Goal: Information Seeking & Learning: Learn about a topic

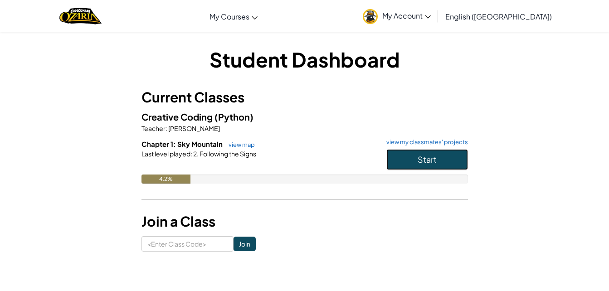
click at [412, 159] on button "Start" at bounding box center [428, 159] width 82 height 21
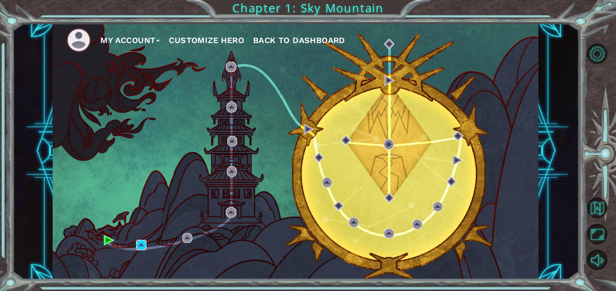
click at [141, 245] on img at bounding box center [141, 245] width 10 height 10
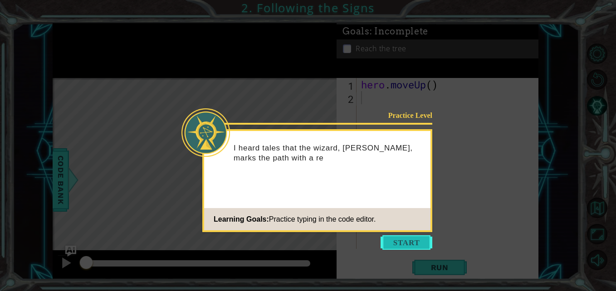
click at [394, 243] on button "Start" at bounding box center [407, 243] width 52 height 15
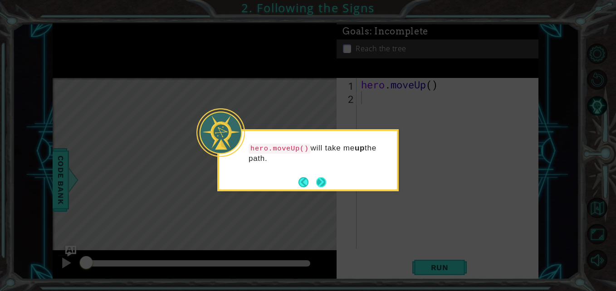
click at [322, 180] on button "Next" at bounding box center [321, 182] width 10 height 10
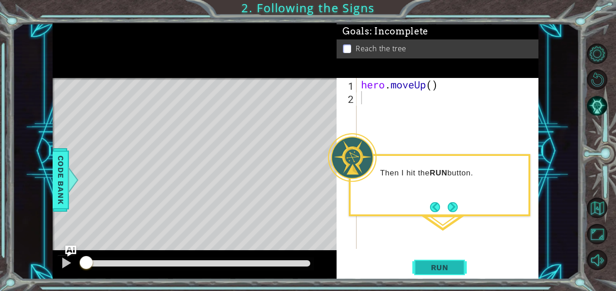
click at [451, 265] on span "Run" at bounding box center [440, 267] width 36 height 9
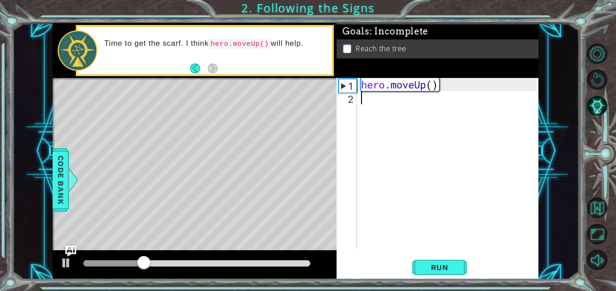
type textarea "u"
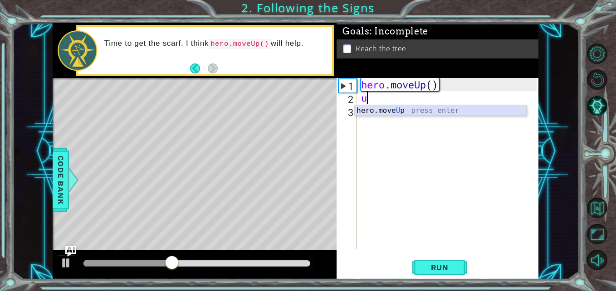
click at [380, 109] on div "hero.move U p press enter" at bounding box center [441, 121] width 172 height 33
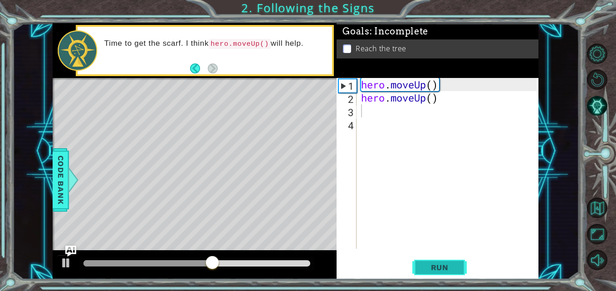
click at [445, 270] on span "Run" at bounding box center [440, 267] width 36 height 9
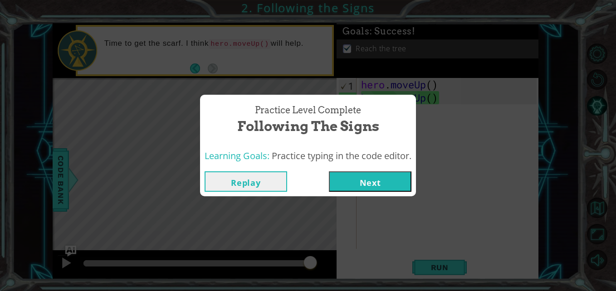
click at [365, 181] on button "Next" at bounding box center [370, 182] width 83 height 20
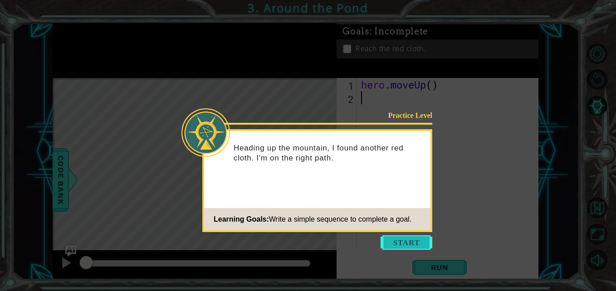
click at [401, 242] on button "Start" at bounding box center [407, 243] width 52 height 15
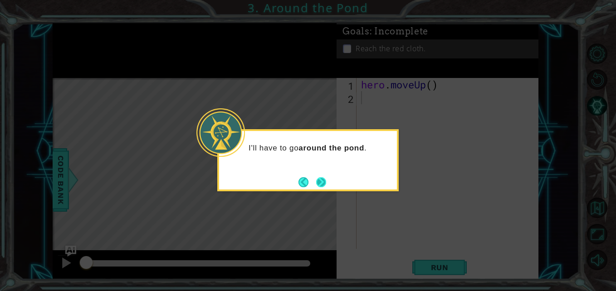
click at [323, 182] on button "Next" at bounding box center [321, 182] width 17 height 17
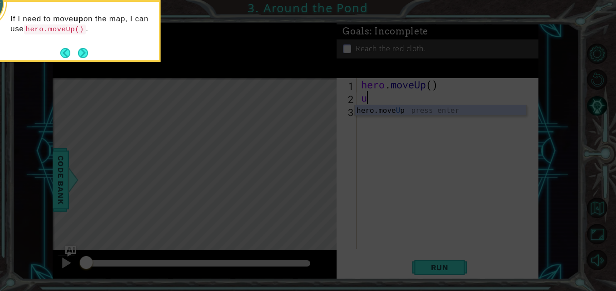
type textarea "u"
click at [379, 111] on icon at bounding box center [308, 44] width 616 height 496
click at [79, 54] on button "Next" at bounding box center [83, 52] width 15 height 15
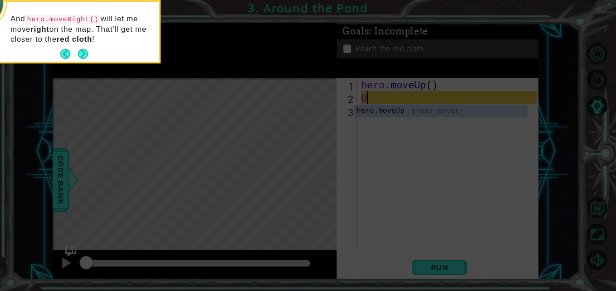
type textarea "U"
click at [388, 113] on icon at bounding box center [308, 44] width 616 height 496
click at [378, 95] on icon at bounding box center [308, 44] width 616 height 496
click at [89, 49] on button "Next" at bounding box center [83, 54] width 16 height 16
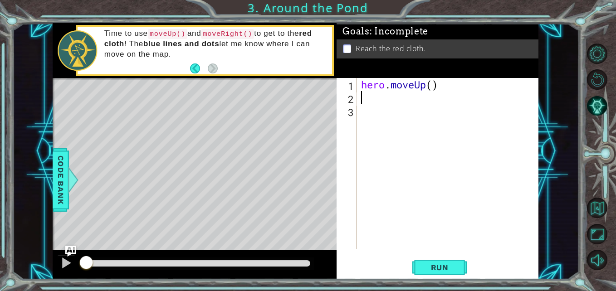
type textarea "u"
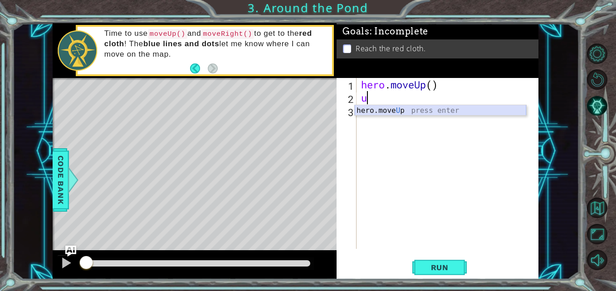
click at [372, 109] on div "hero.move U p press enter" at bounding box center [441, 121] width 172 height 33
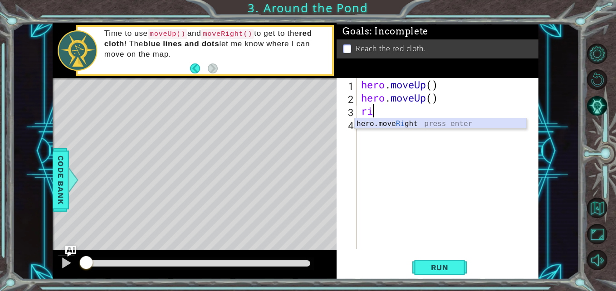
type textarea "ri"
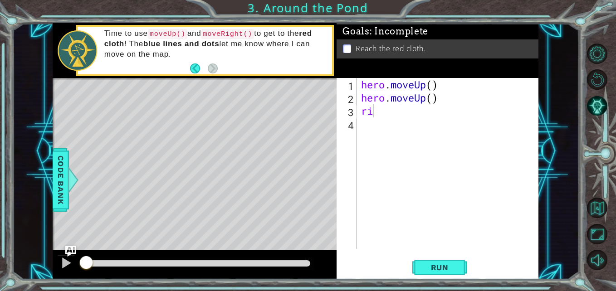
click at [385, 128] on body "1 ההההההההההההההההההההההההההההההההההההההההההההההההההההההההההההההההההההההההההההה…" at bounding box center [308, 145] width 616 height 291
click at [383, 119] on div "hero . moveUp ( ) hero . moveUp ( ) ri" at bounding box center [450, 176] width 182 height 197
click at [382, 113] on div "hero . moveUp ( ) hero . moveUp ( ) ri" at bounding box center [450, 176] width 182 height 197
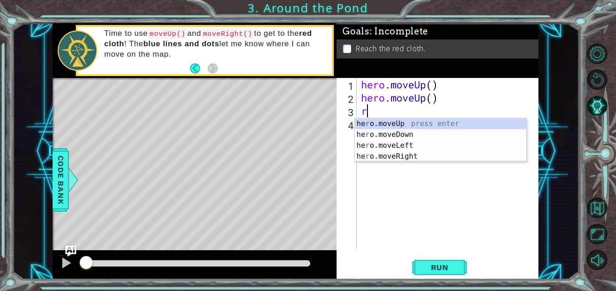
type textarea "ri"
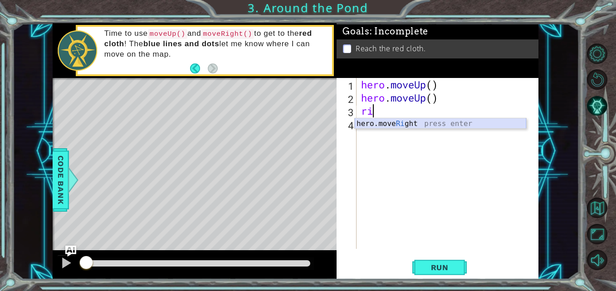
click at [390, 120] on div "hero.move Ri ght press enter" at bounding box center [441, 134] width 172 height 33
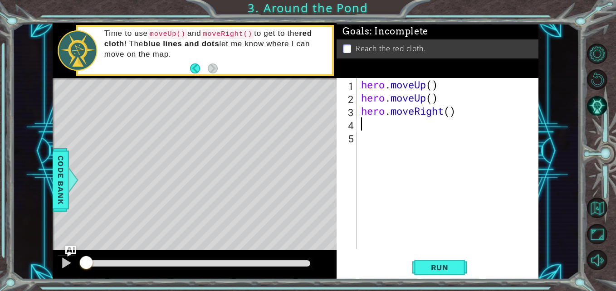
type textarea "u"
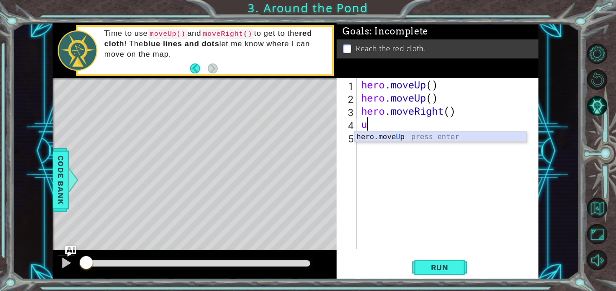
click at [395, 137] on div "hero.move U p press enter" at bounding box center [441, 148] width 172 height 33
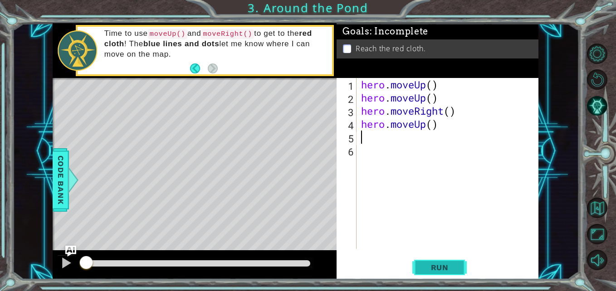
click at [437, 265] on span "Run" at bounding box center [440, 267] width 36 height 9
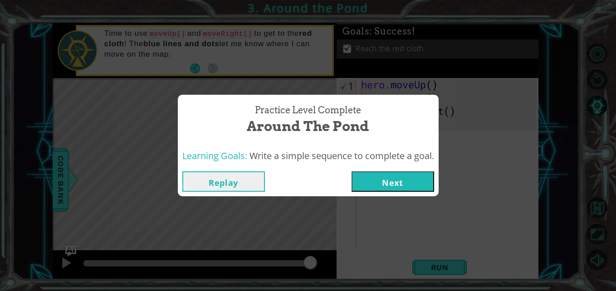
click at [385, 177] on button "Next" at bounding box center [393, 182] width 83 height 20
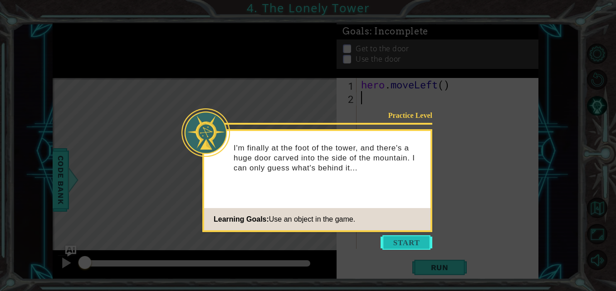
click at [393, 240] on button "Start" at bounding box center [407, 243] width 52 height 15
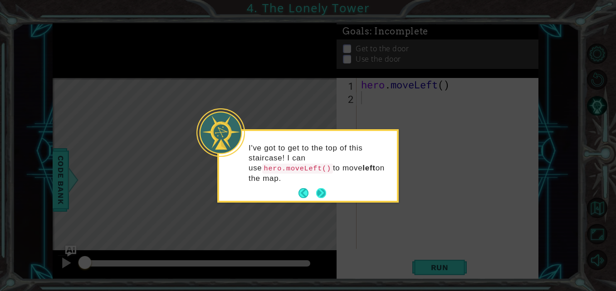
click at [323, 188] on button "Next" at bounding box center [321, 193] width 11 height 11
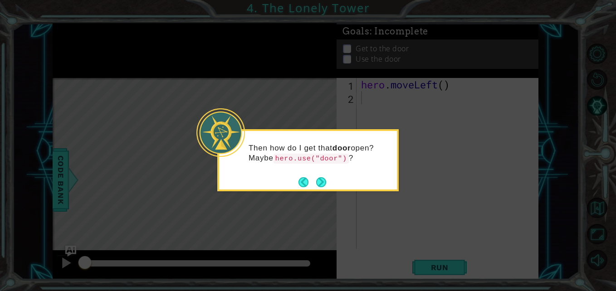
click at [323, 180] on button "Next" at bounding box center [321, 183] width 14 height 14
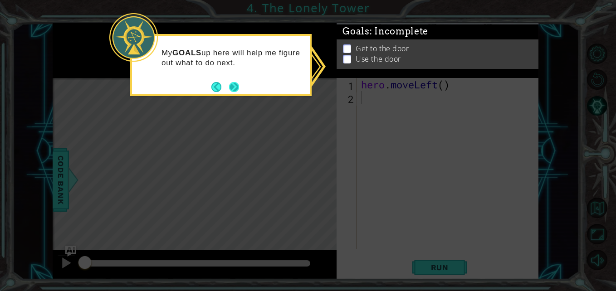
click at [236, 86] on button "Next" at bounding box center [233, 86] width 15 height 15
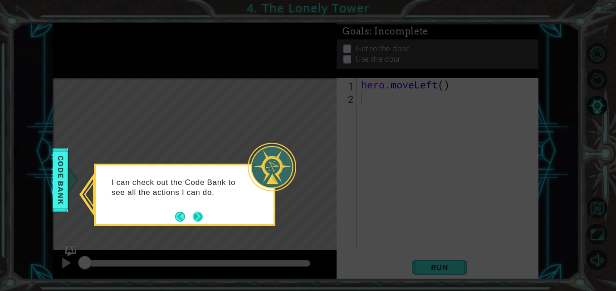
click at [200, 216] on button "Next" at bounding box center [197, 217] width 12 height 12
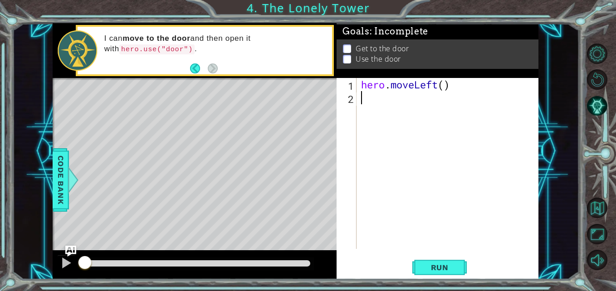
type textarea "l"
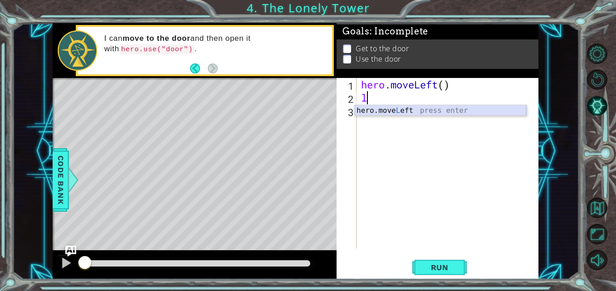
click at [377, 110] on div "hero.move L eft press enter" at bounding box center [441, 121] width 172 height 33
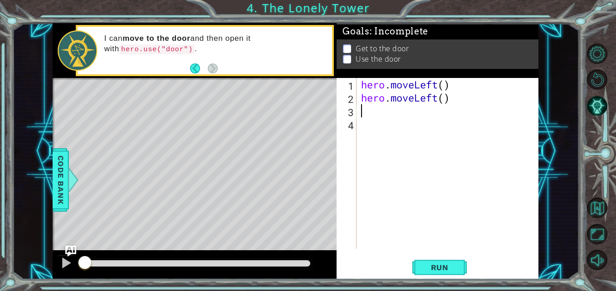
type textarea "u"
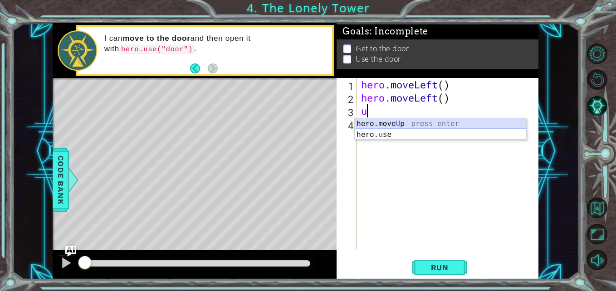
click at [383, 122] on div "hero.move U p press enter hero. u se press enter" at bounding box center [441, 140] width 172 height 44
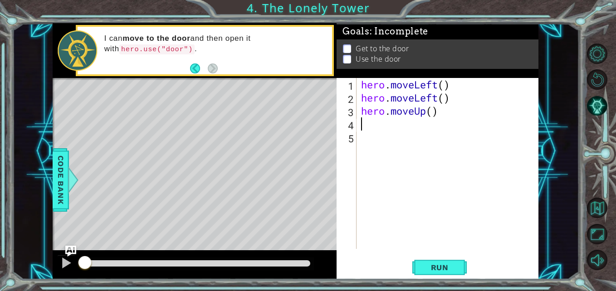
type textarea "u"
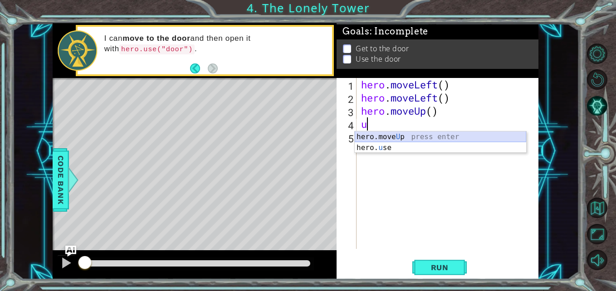
click at [386, 135] on div "hero.move U p press enter hero. u se press enter" at bounding box center [441, 154] width 172 height 44
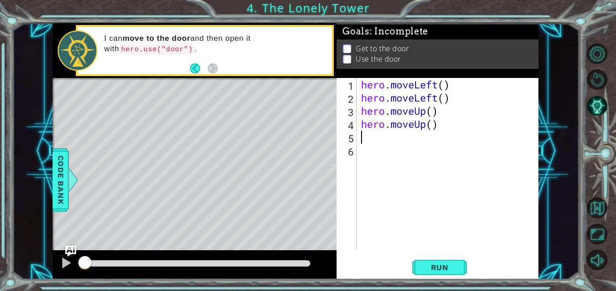
type textarea "t"
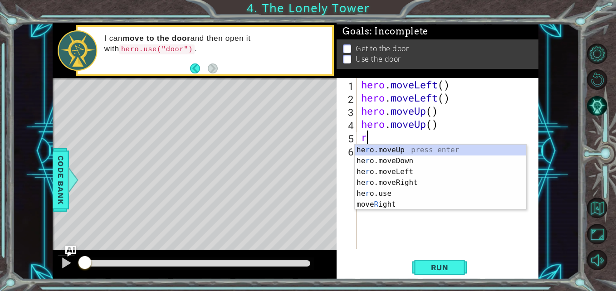
type textarea "ri"
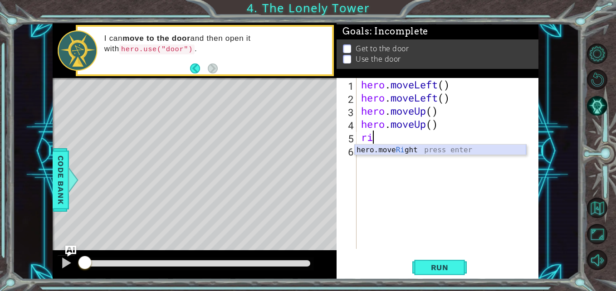
click at [399, 147] on div "hero.move Ri ght press enter" at bounding box center [441, 161] width 172 height 33
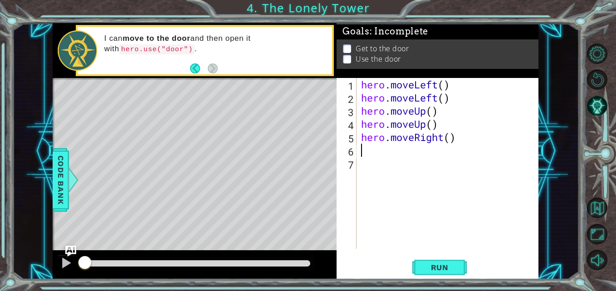
type textarea "r"
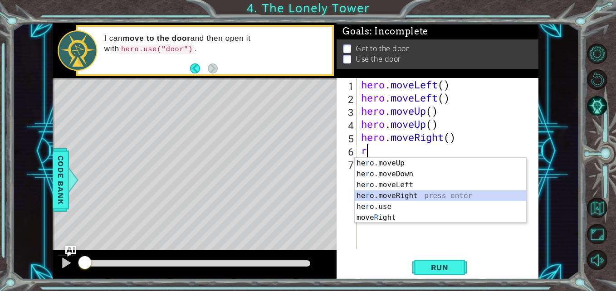
click at [396, 196] on div "he r o.moveUp press enter he r o.moveDown press enter he r o.moveLeft press ent…" at bounding box center [441, 201] width 172 height 87
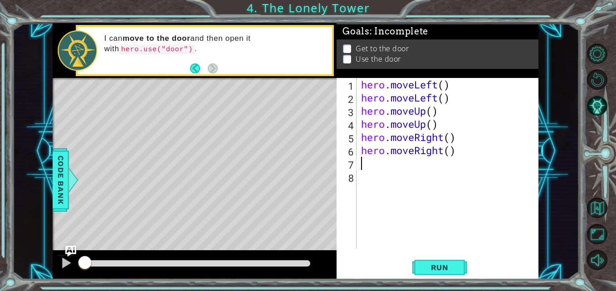
type textarea "i"
